Goal: Task Accomplishment & Management: Use online tool/utility

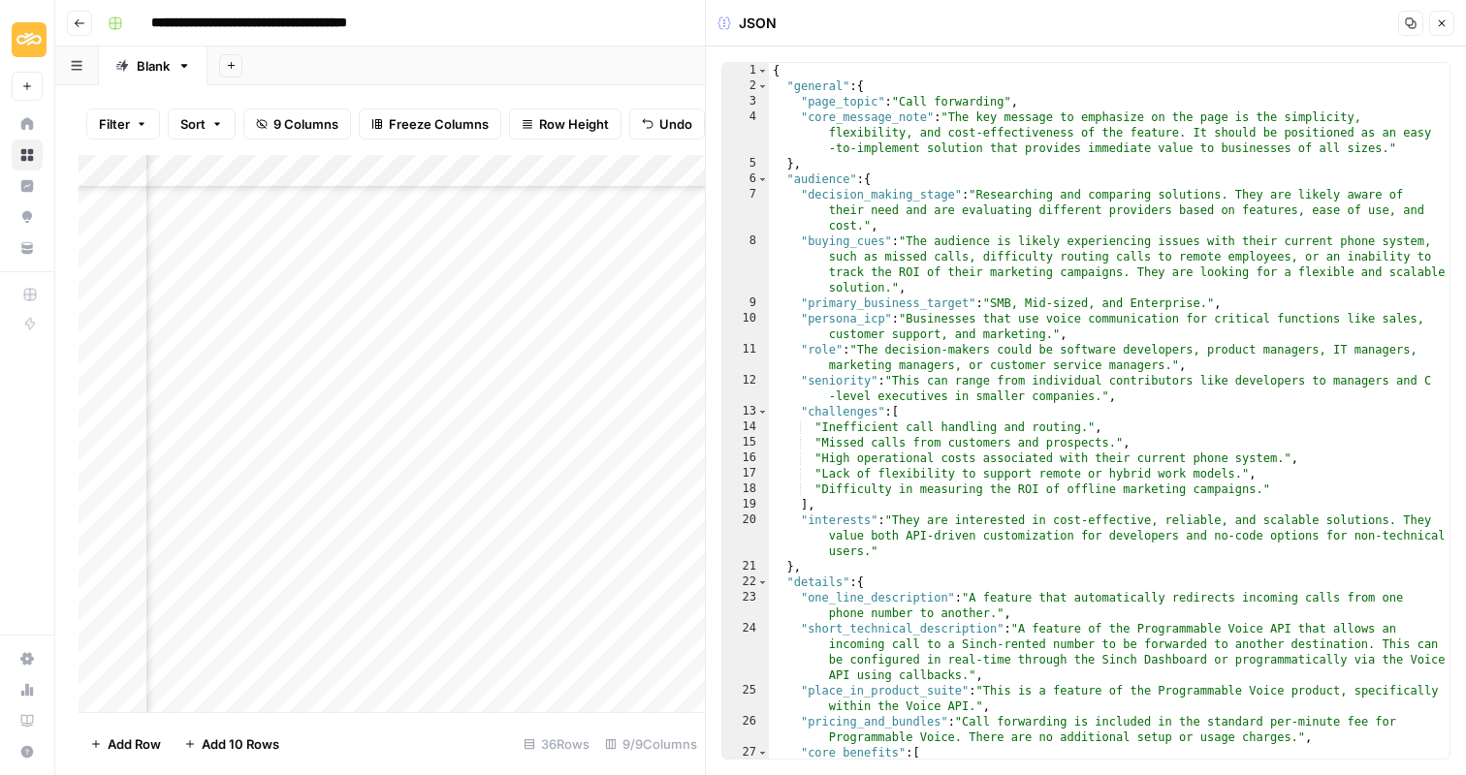
scroll to position [693, 548]
click at [1443, 34] on button "Close" at bounding box center [1441, 23] width 25 height 25
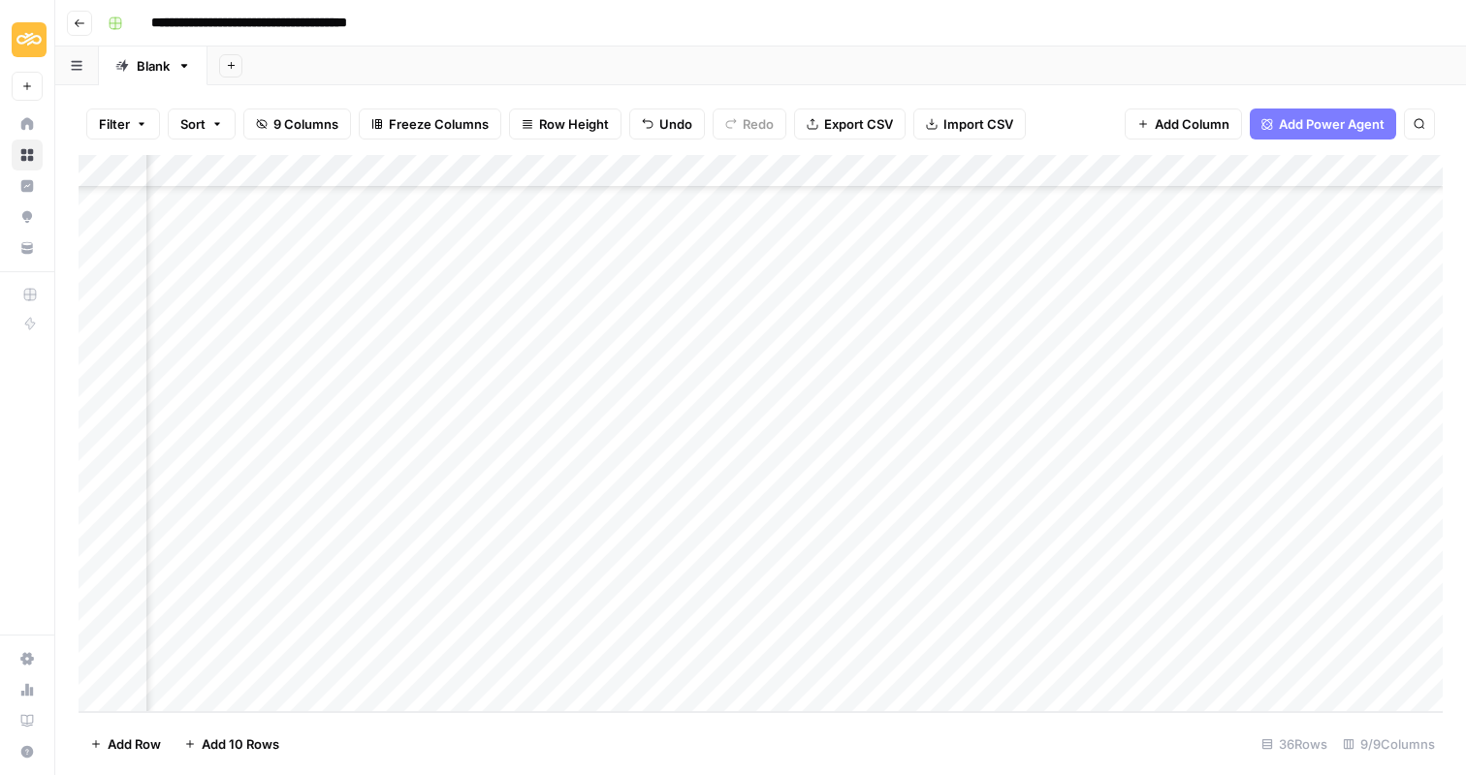
scroll to position [693, 149]
click at [953, 635] on div "Add Column" at bounding box center [761, 433] width 1364 height 557
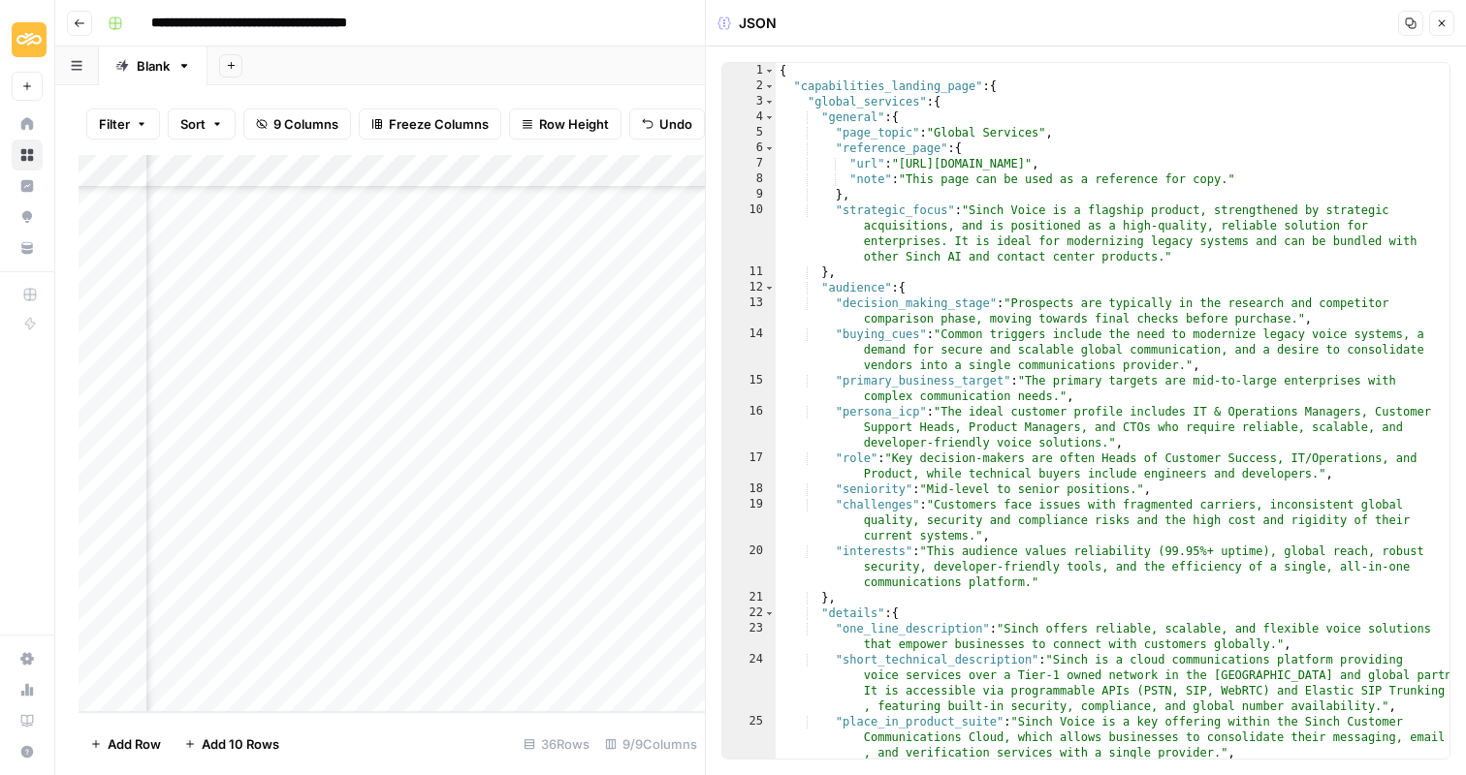
click at [1405, 17] on icon "button" at bounding box center [1411, 23] width 12 height 12
click at [1439, 21] on icon "button" at bounding box center [1442, 23] width 12 height 12
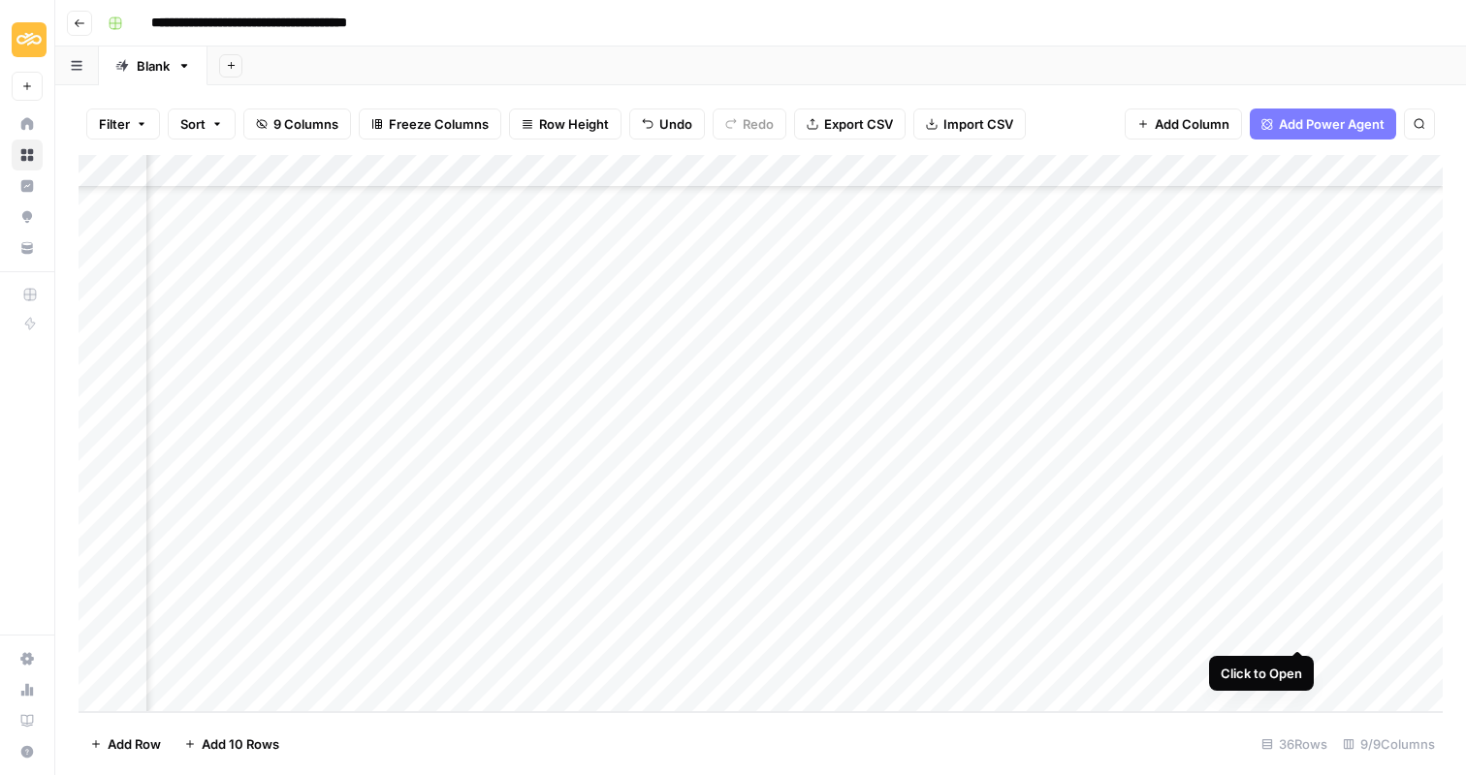
click at [1300, 635] on div "Add Column" at bounding box center [761, 433] width 1364 height 557
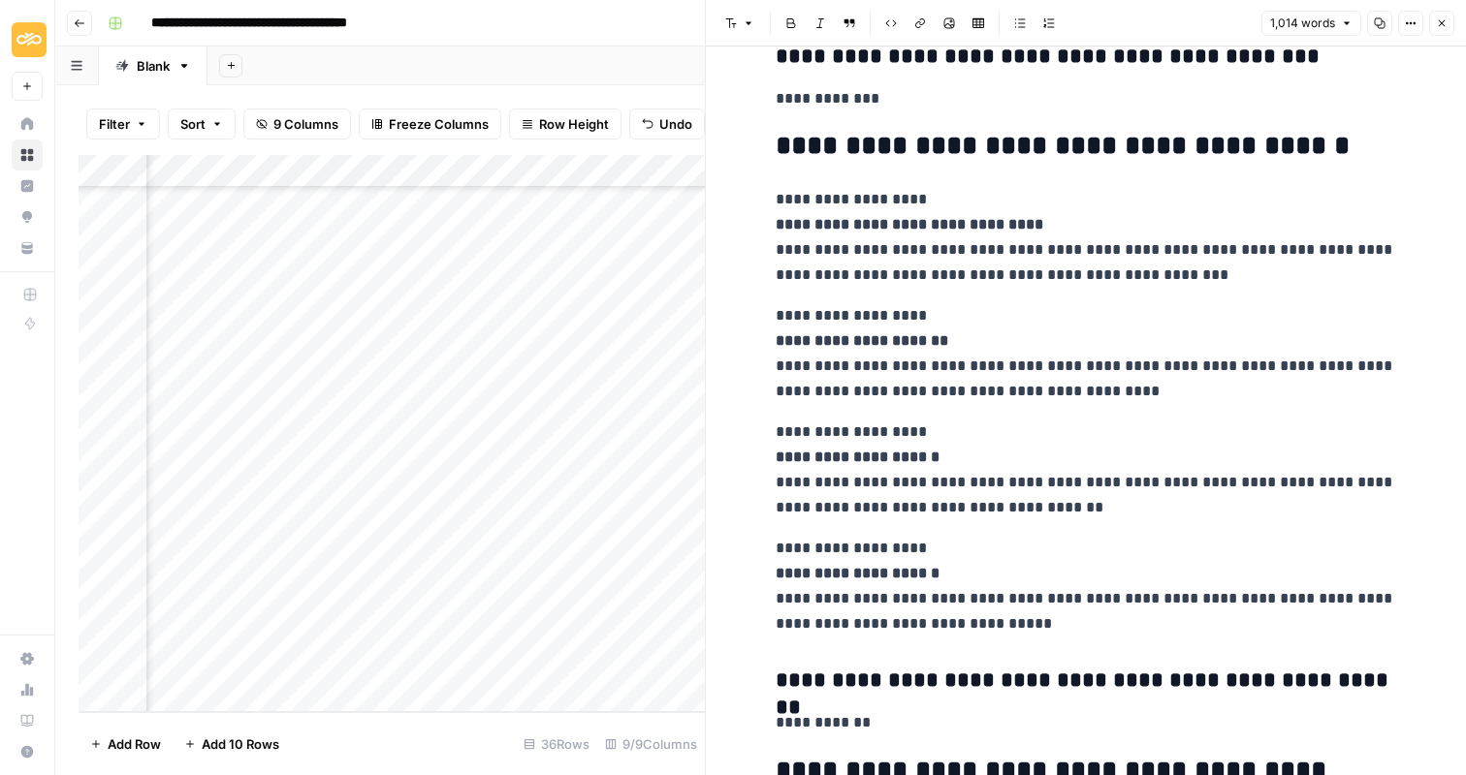
scroll to position [2542, 0]
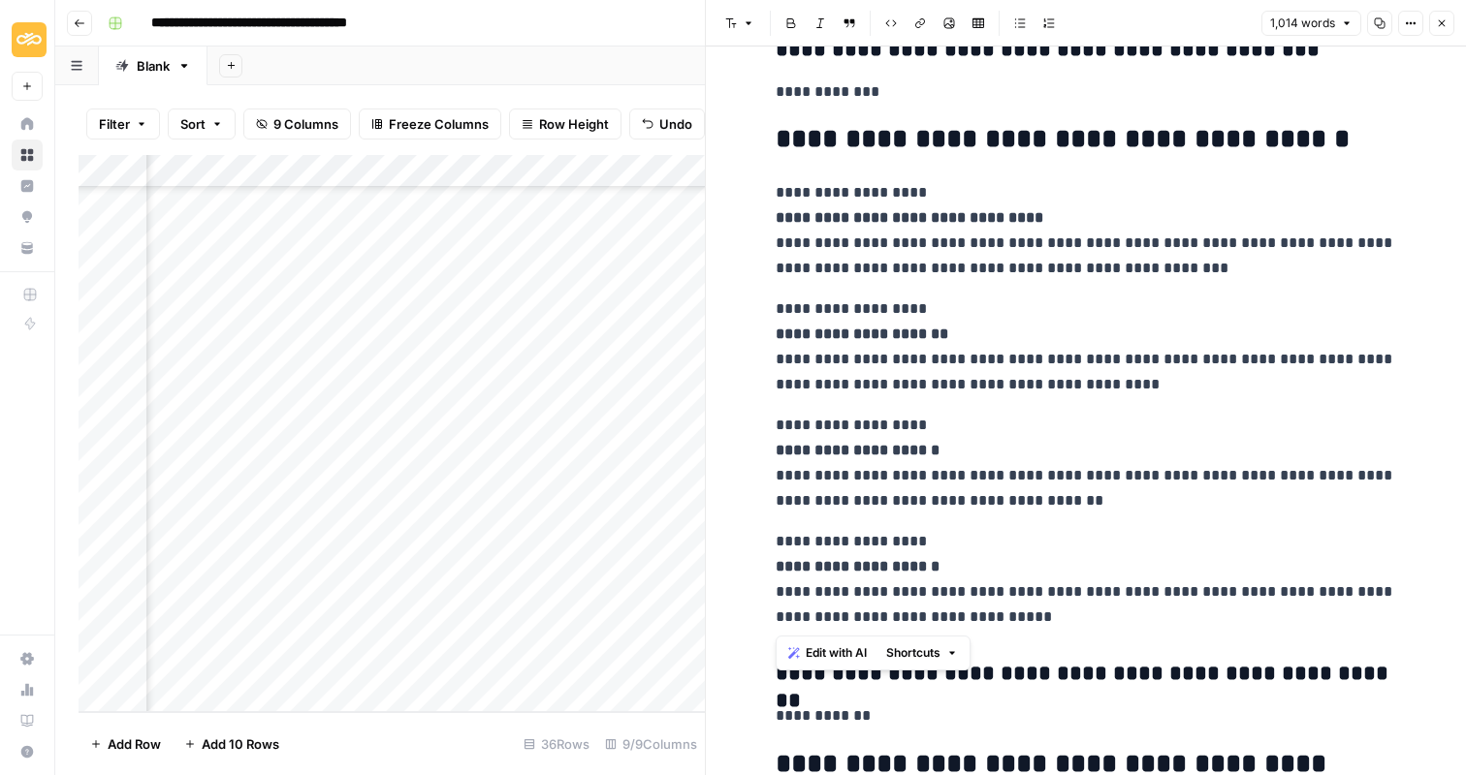
drag, startPoint x: 776, startPoint y: 86, endPoint x: 1123, endPoint y: 622, distance: 638.6
click at [1123, 622] on div "**********" at bounding box center [1086, 319] width 644 height 5566
copy div "**********"
click at [1446, 30] on button "Close" at bounding box center [1441, 23] width 25 height 25
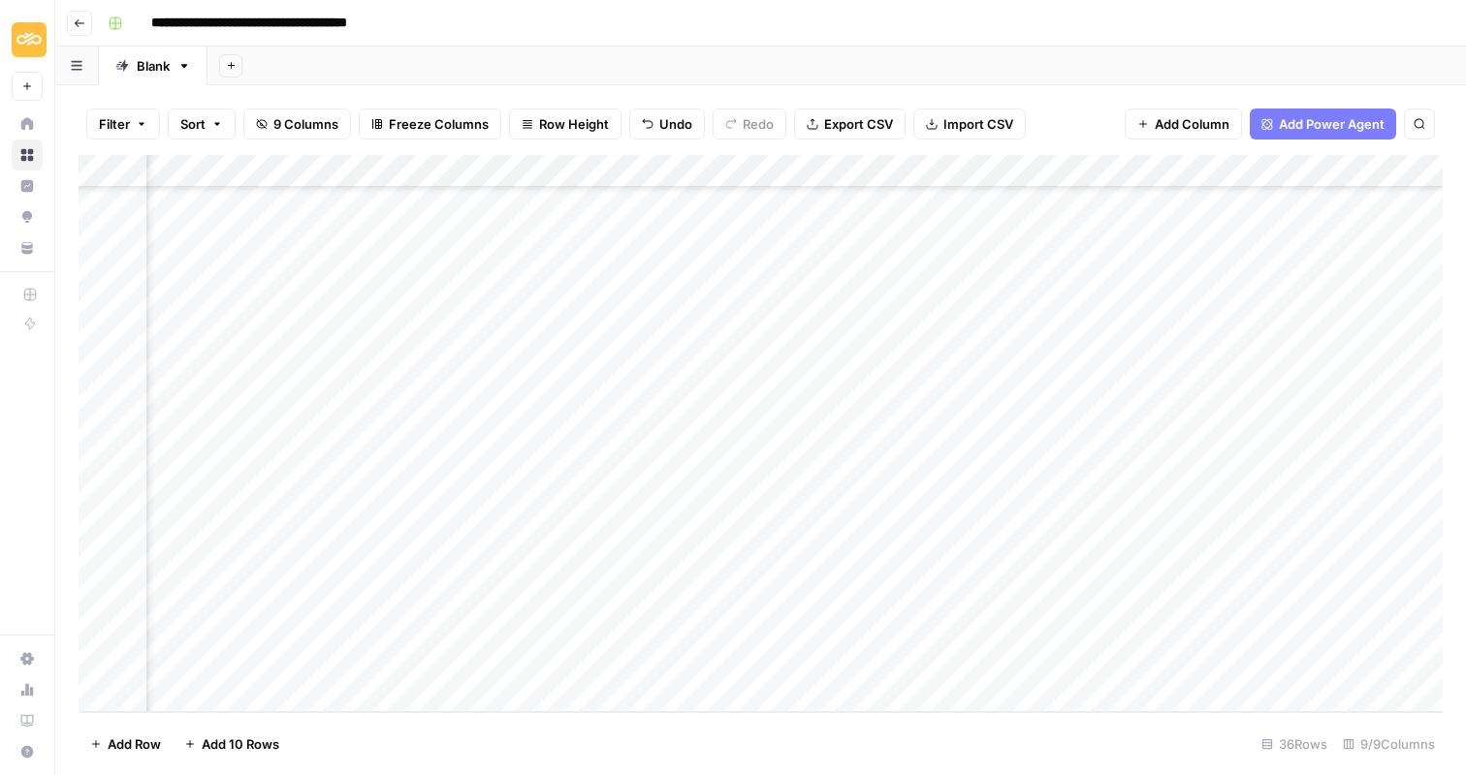
scroll to position [693, 305]
click at [693, 667] on div "Add Column" at bounding box center [761, 433] width 1364 height 557
click at [786, 667] on div "Add Column" at bounding box center [761, 433] width 1364 height 557
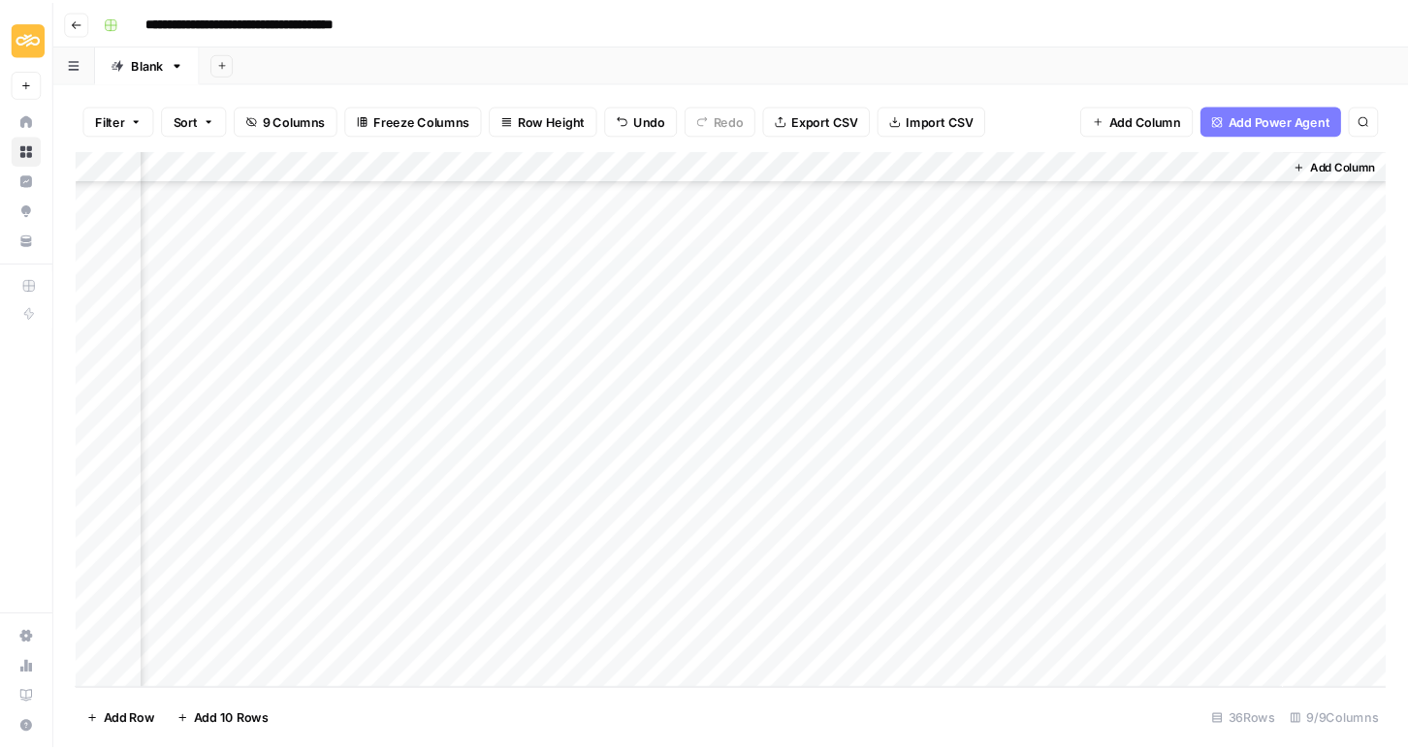
scroll to position [693, 289]
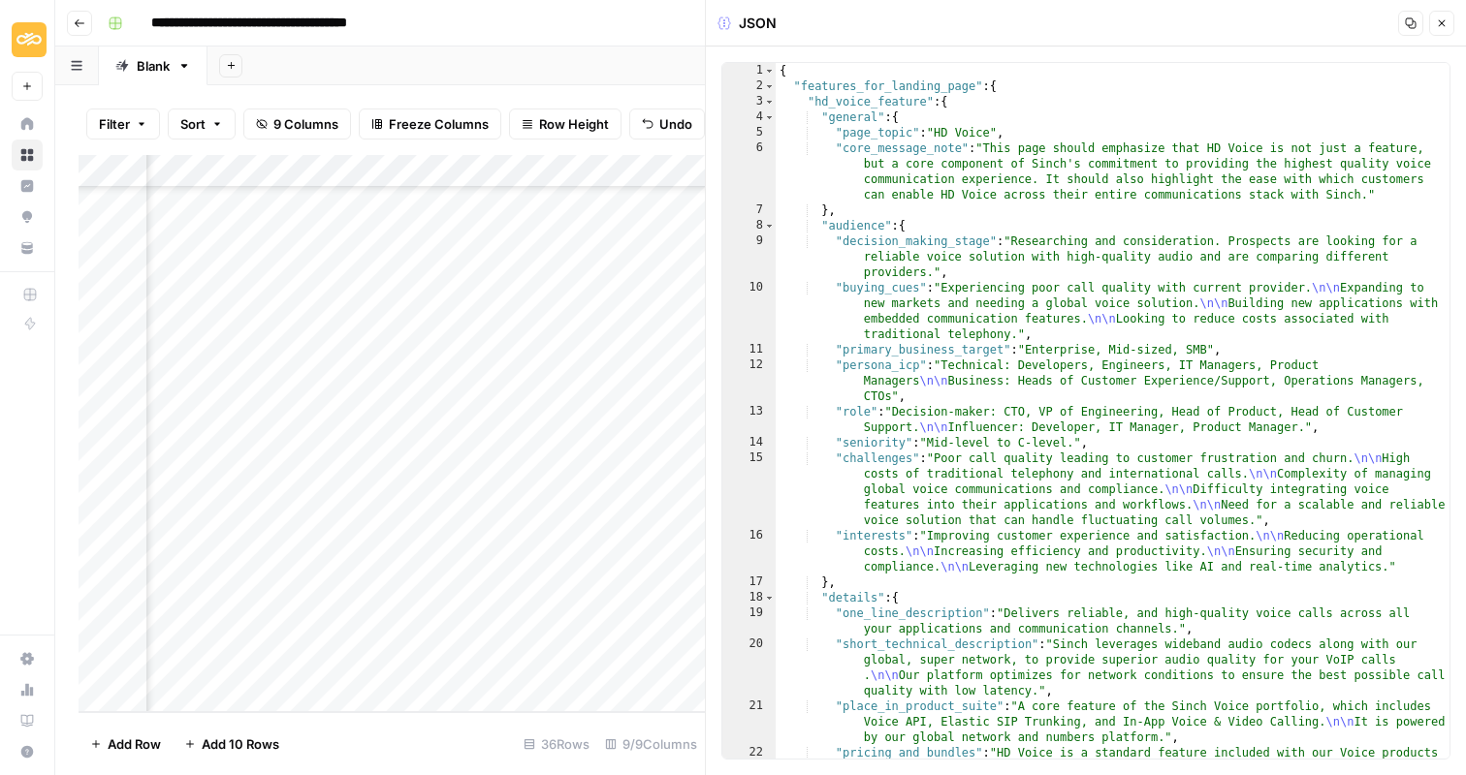
click at [1404, 21] on button "Copy" at bounding box center [1410, 23] width 25 height 25
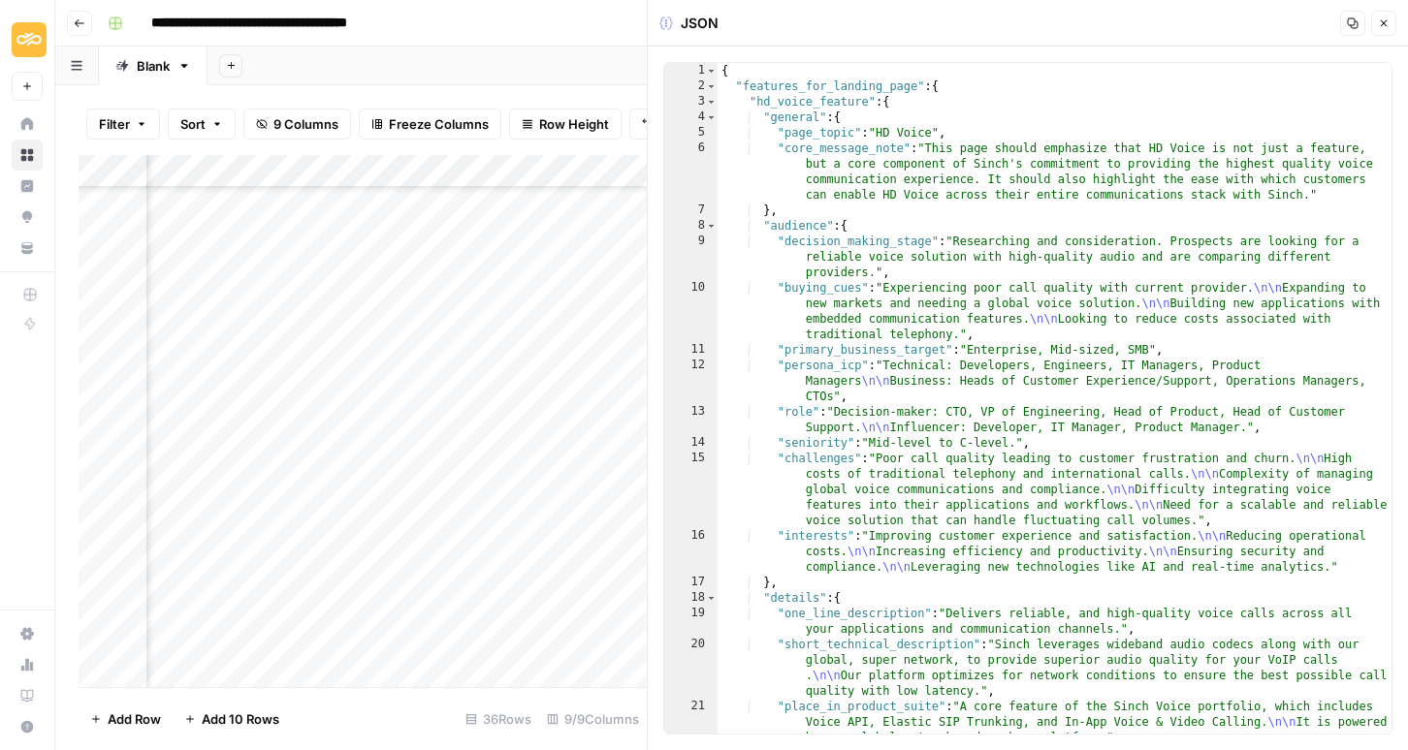
click at [1385, 24] on icon "button" at bounding box center [1383, 23] width 12 height 12
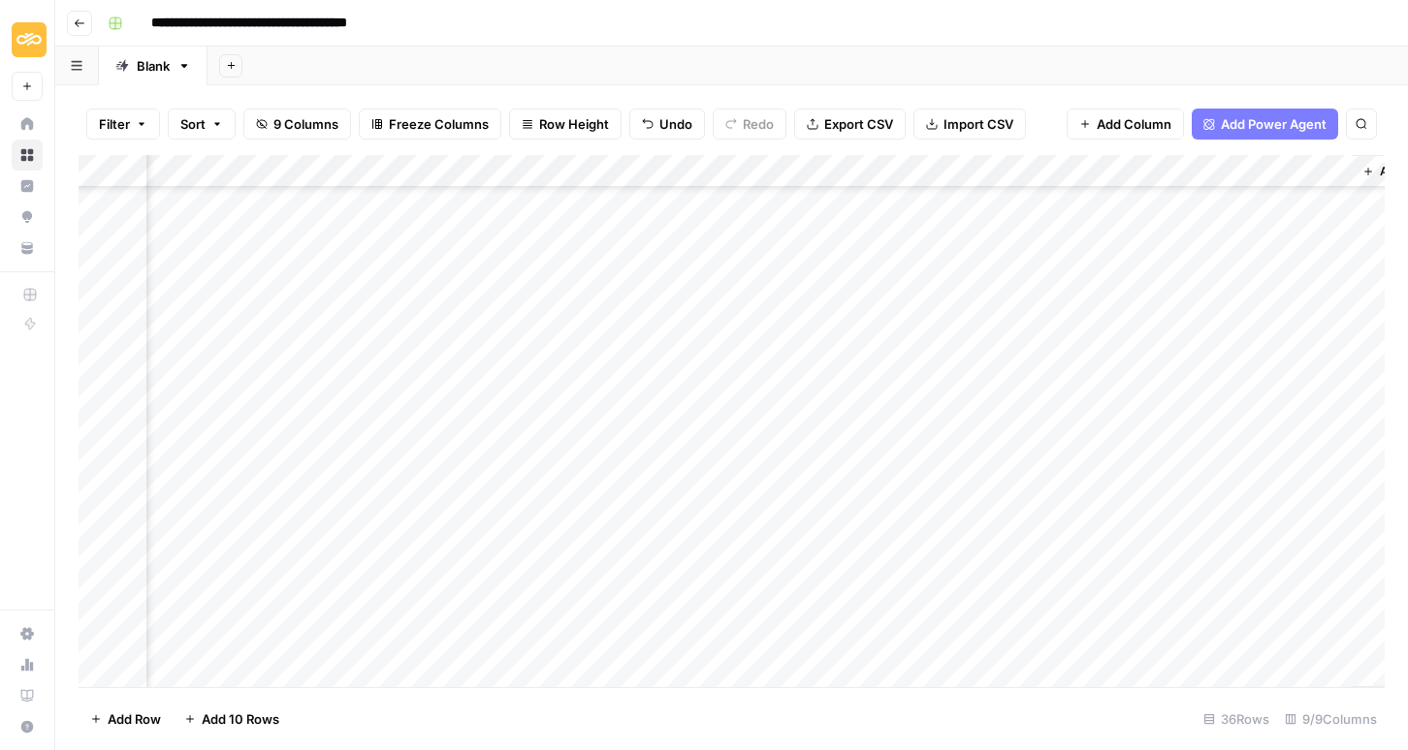
click at [956, 173] on div "Add Column" at bounding box center [732, 421] width 1306 height 532
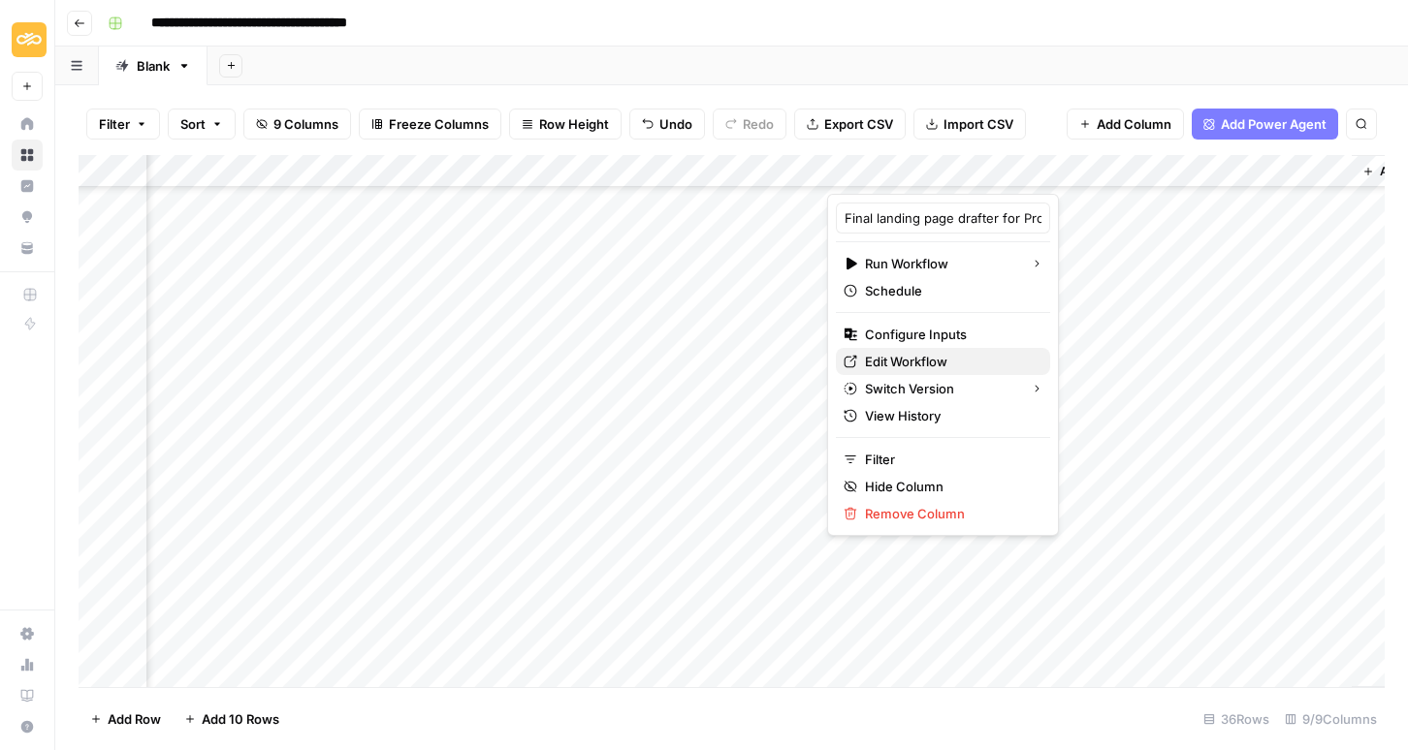
click at [909, 360] on span "Edit Workflow" at bounding box center [950, 361] width 170 height 19
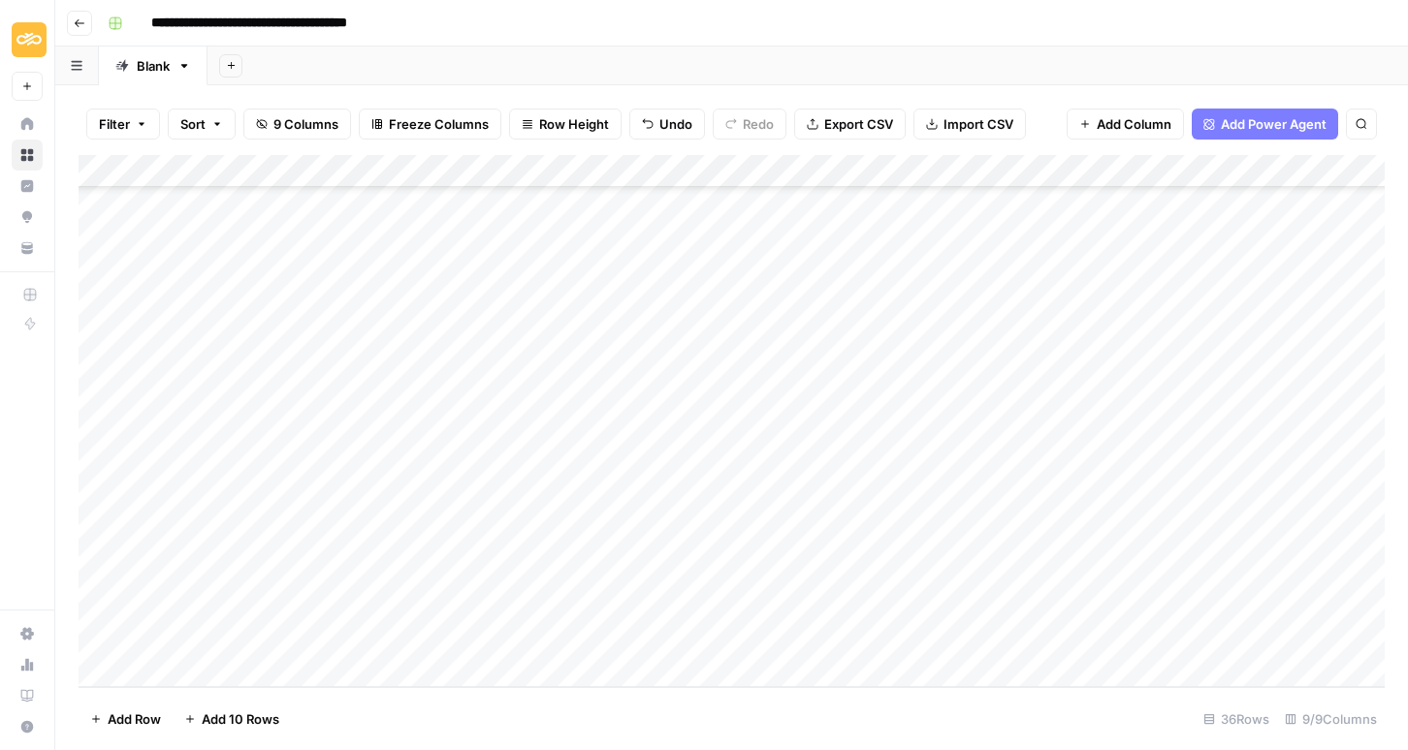
scroll to position [718, 134]
click at [840, 637] on div "Add Column" at bounding box center [732, 421] width 1306 height 532
click at [966, 639] on div "Add Column" at bounding box center [732, 421] width 1306 height 532
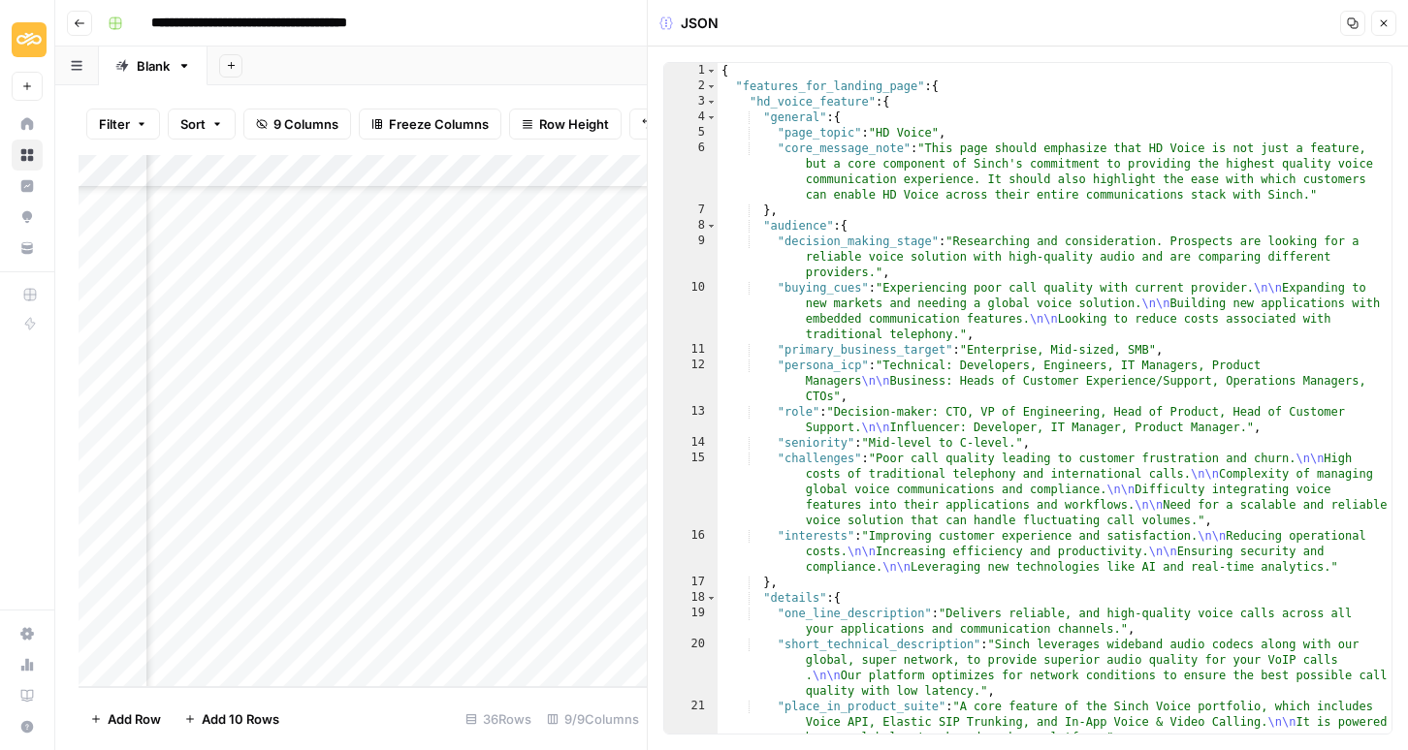
click at [1353, 24] on icon "button" at bounding box center [1352, 23] width 12 height 12
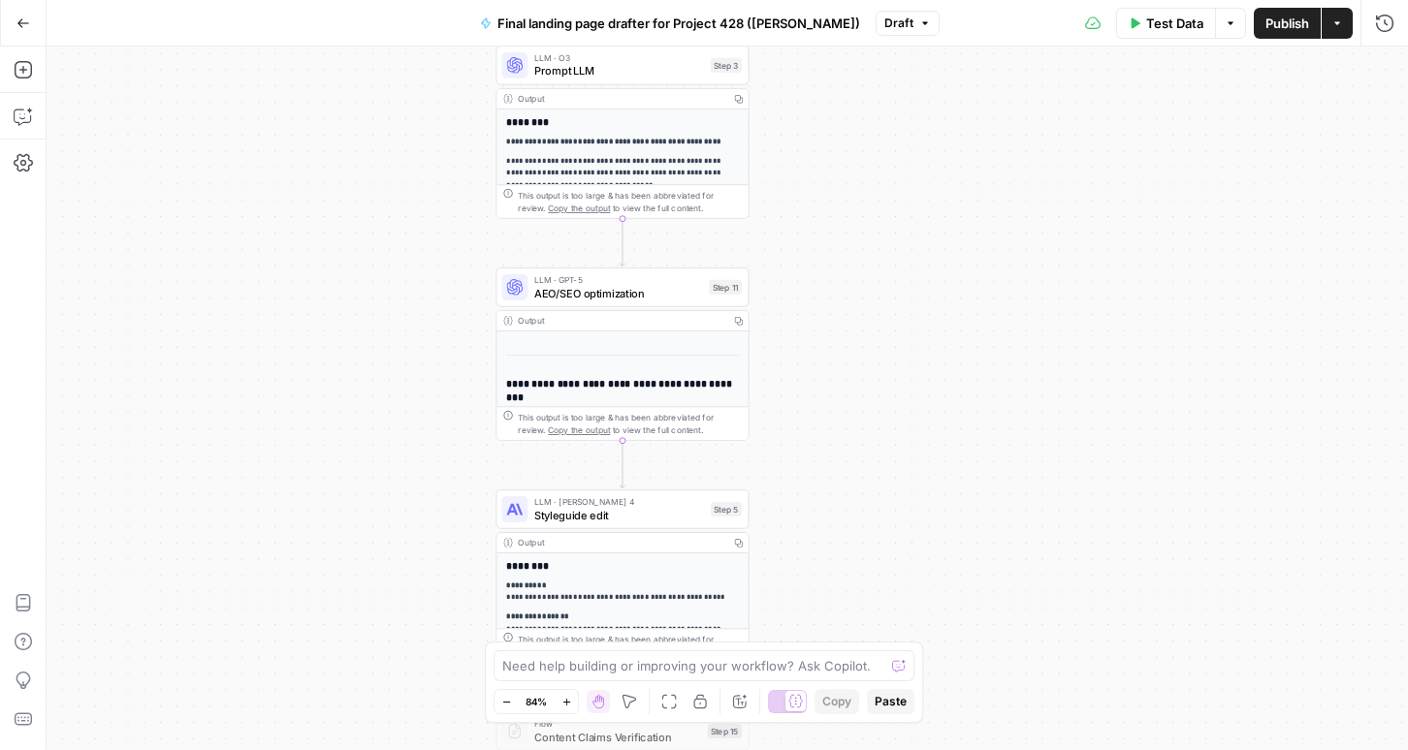
scroll to position [406, 0]
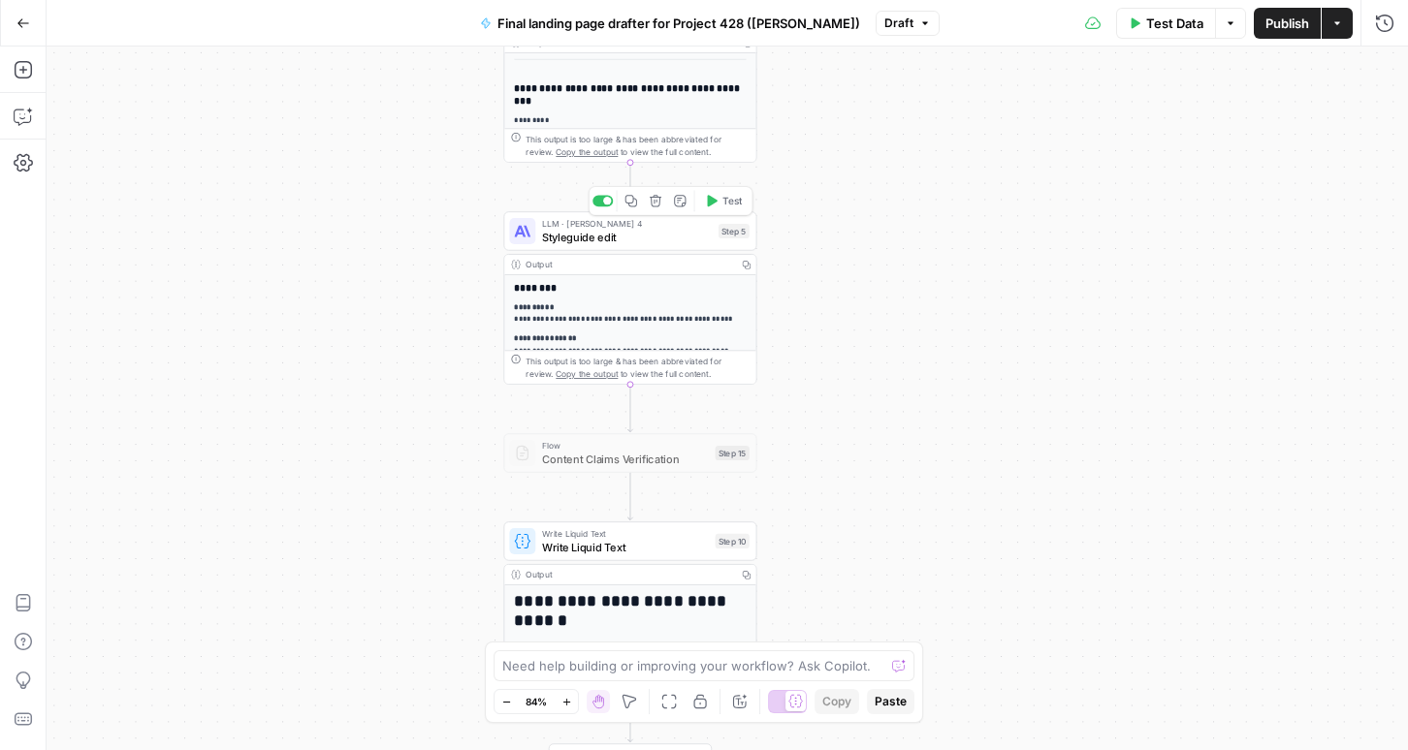
click at [584, 227] on span "LLM · [PERSON_NAME] 4" at bounding box center [627, 223] width 170 height 13
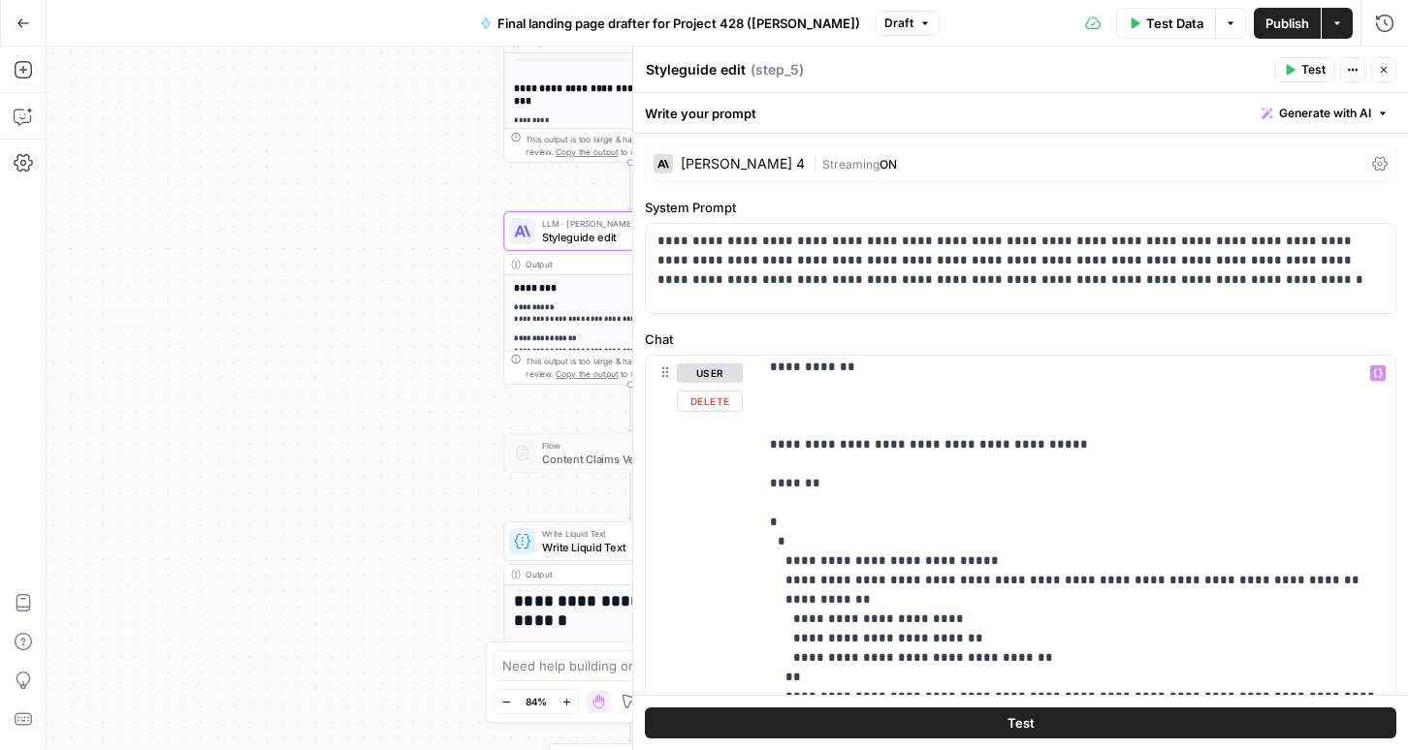
scroll to position [998, 0]
